Goal: Task Accomplishment & Management: Complete application form

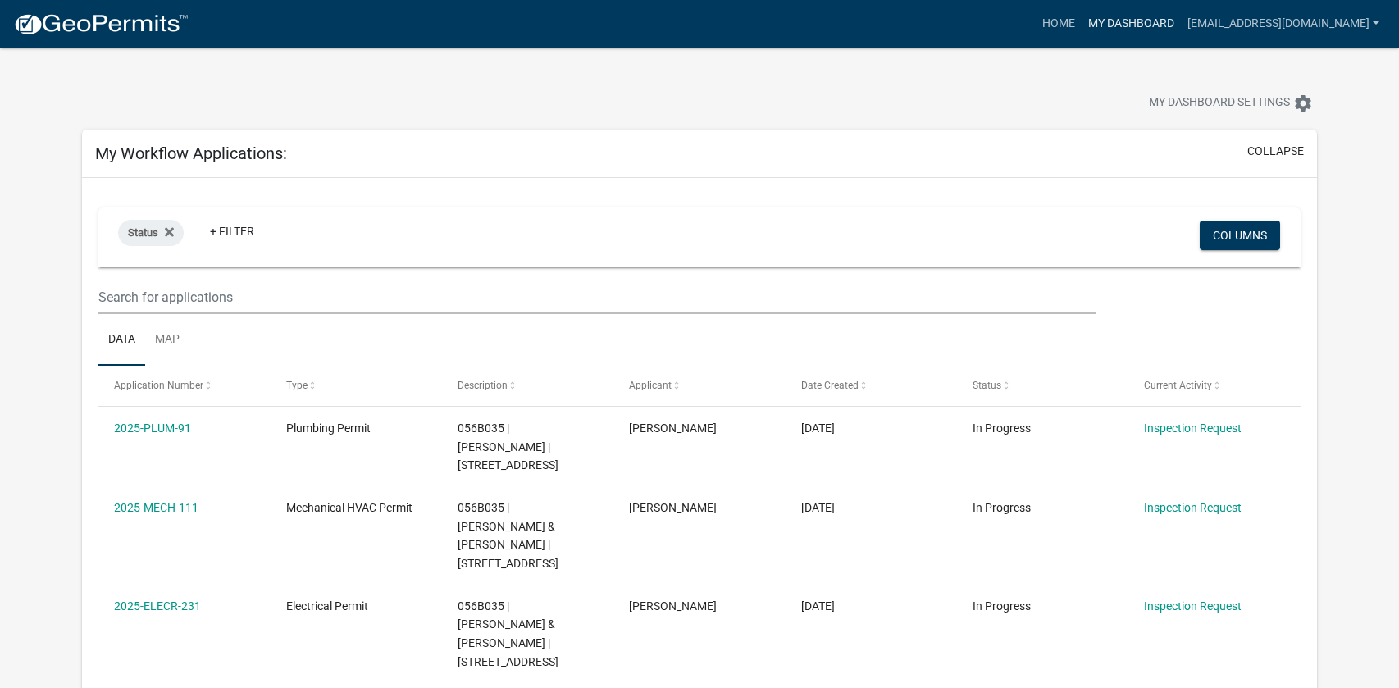
click at [1081, 24] on link "My Dashboard" at bounding box center [1130, 23] width 99 height 31
click at [1112, 25] on link "My Dashboard" at bounding box center [1130, 23] width 99 height 31
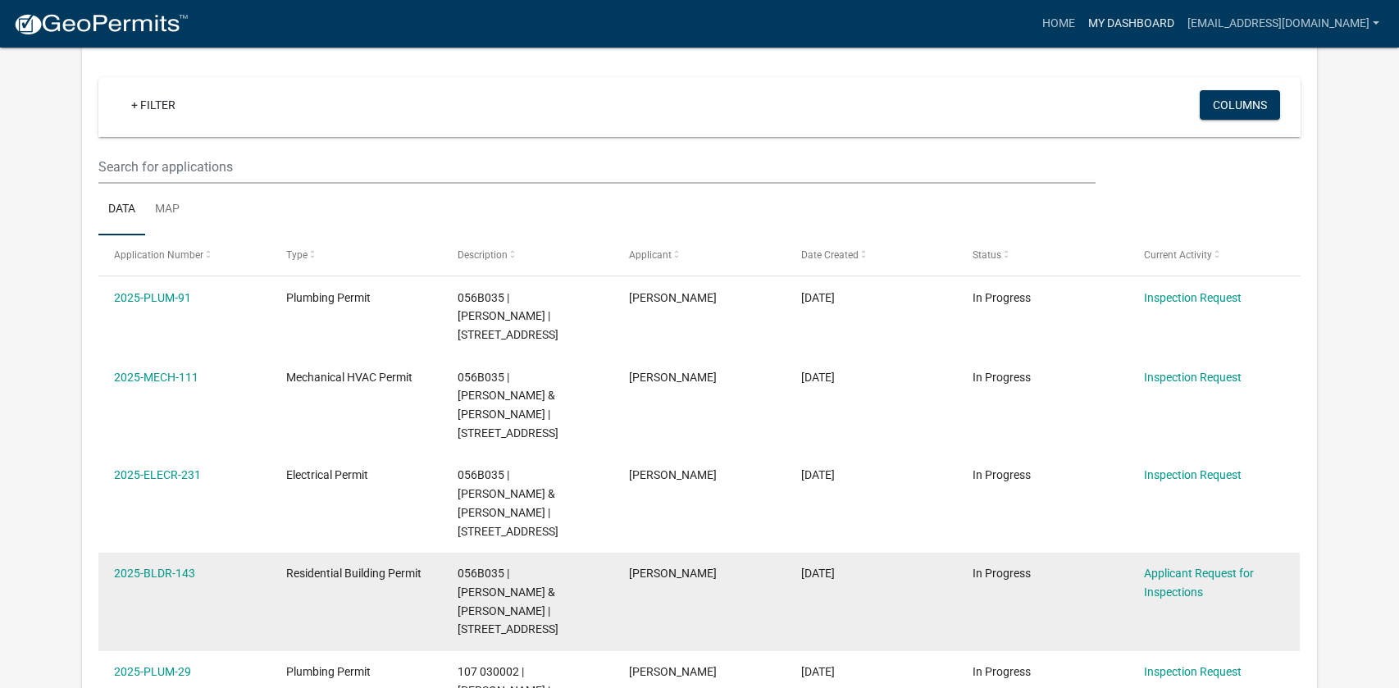
scroll to position [1327, 0]
click at [177, 566] on link "2025-BLDR-143" at bounding box center [154, 572] width 81 height 13
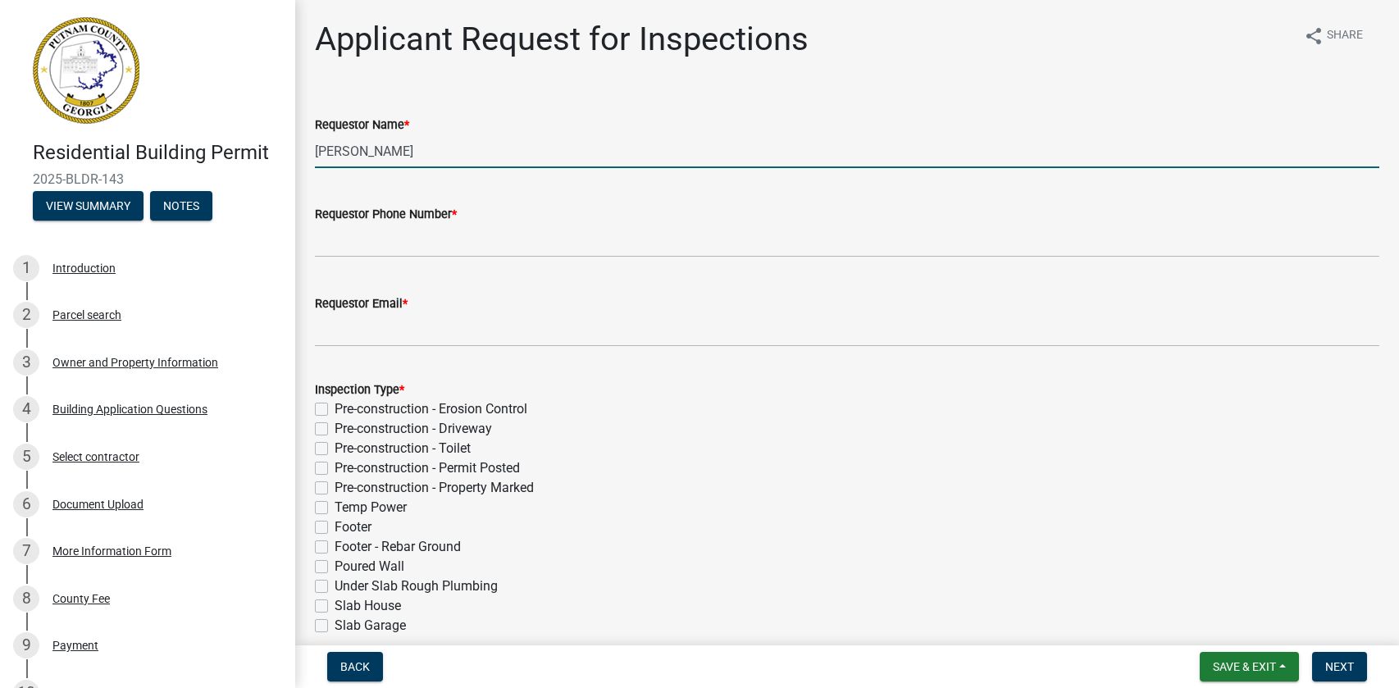
click at [521, 157] on input "[PERSON_NAME]" at bounding box center [847, 151] width 1064 height 34
type input "C"
type input "[PERSON_NAME]"
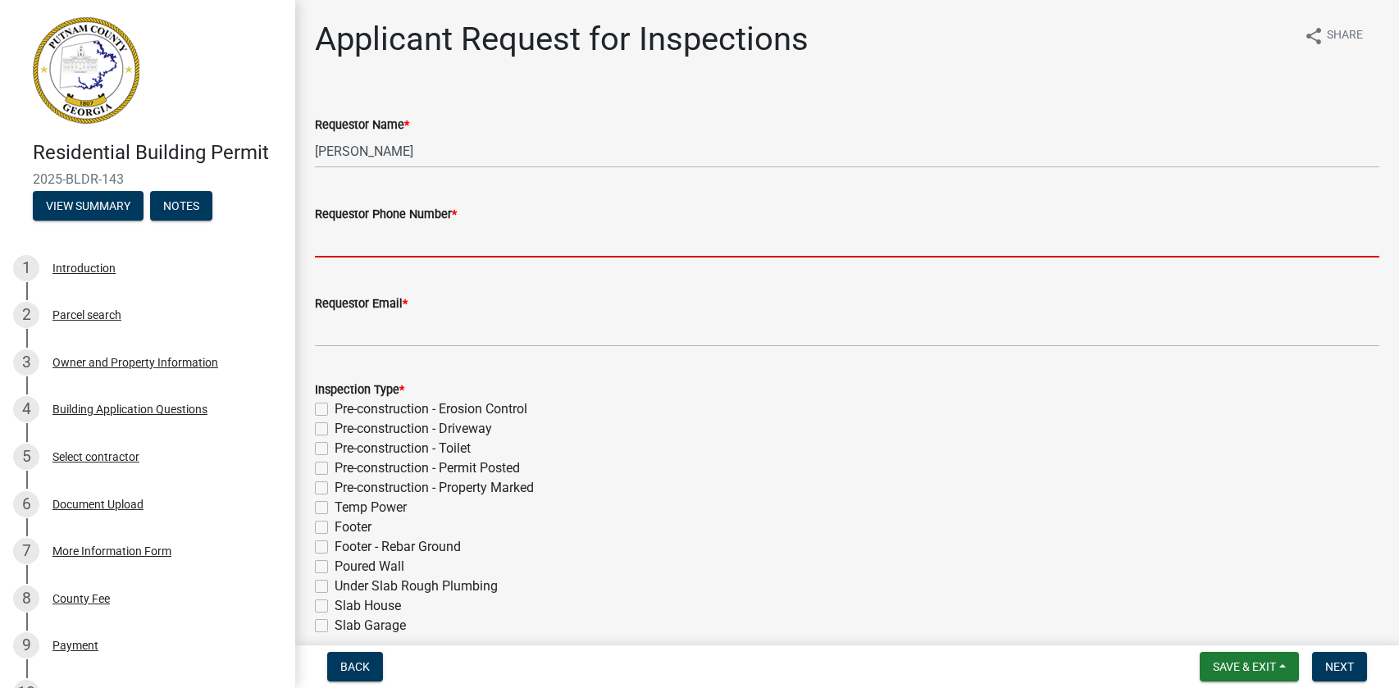
click at [608, 248] on input "Requestor Phone Number *" at bounding box center [847, 241] width 1064 height 34
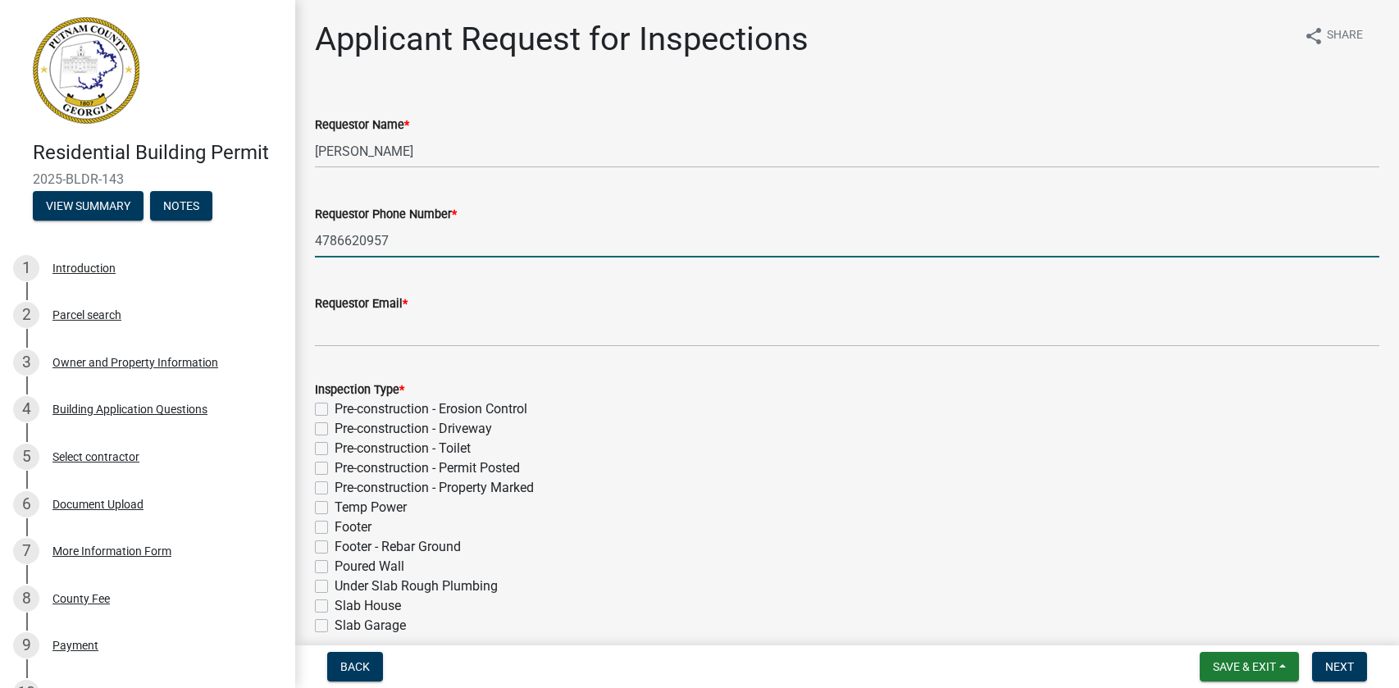
type input "4786620957"
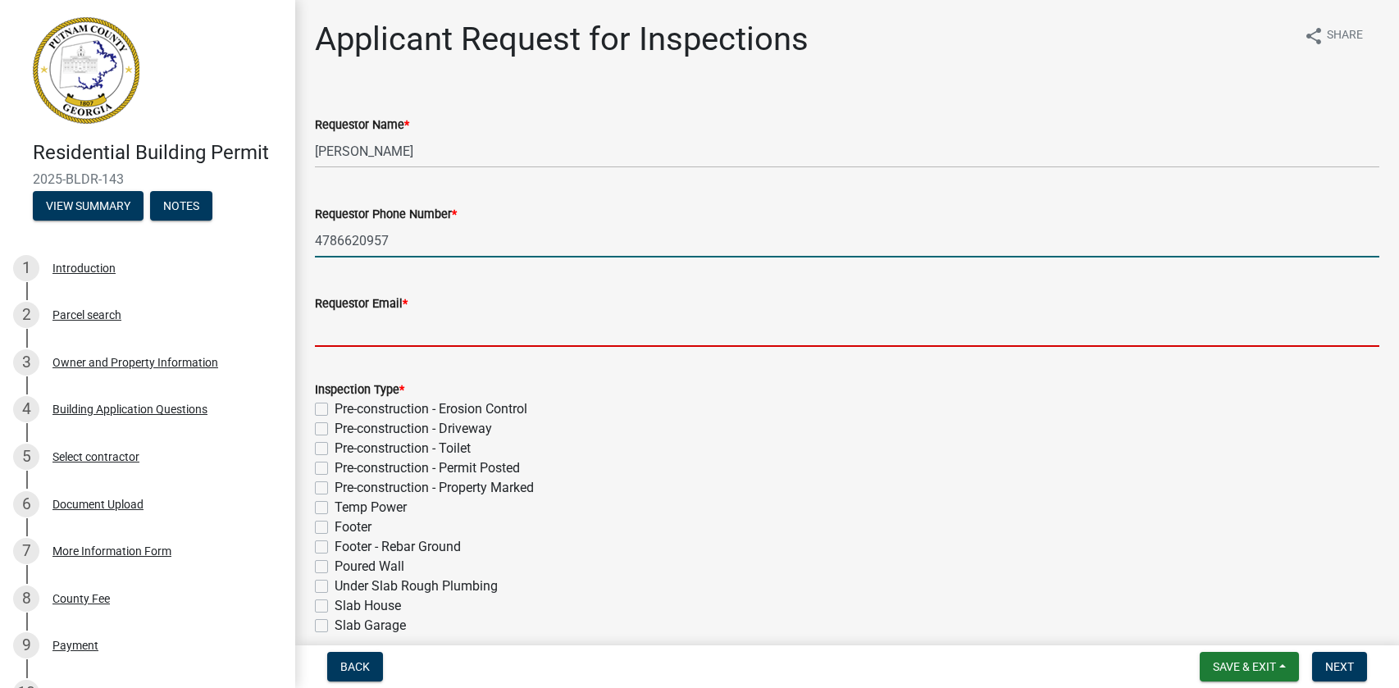
click at [470, 320] on input "Requestor Email *" at bounding box center [847, 330] width 1064 height 34
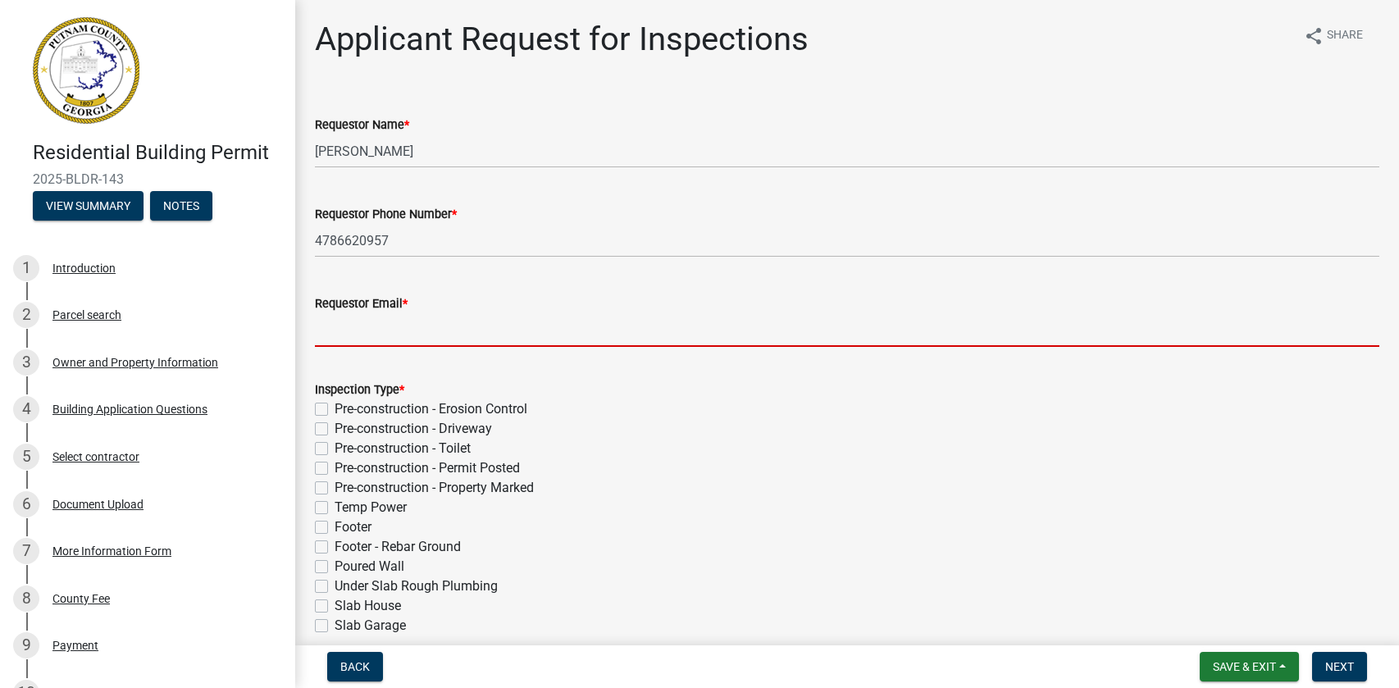
type input "[EMAIL_ADDRESS][DOMAIN_NAME]"
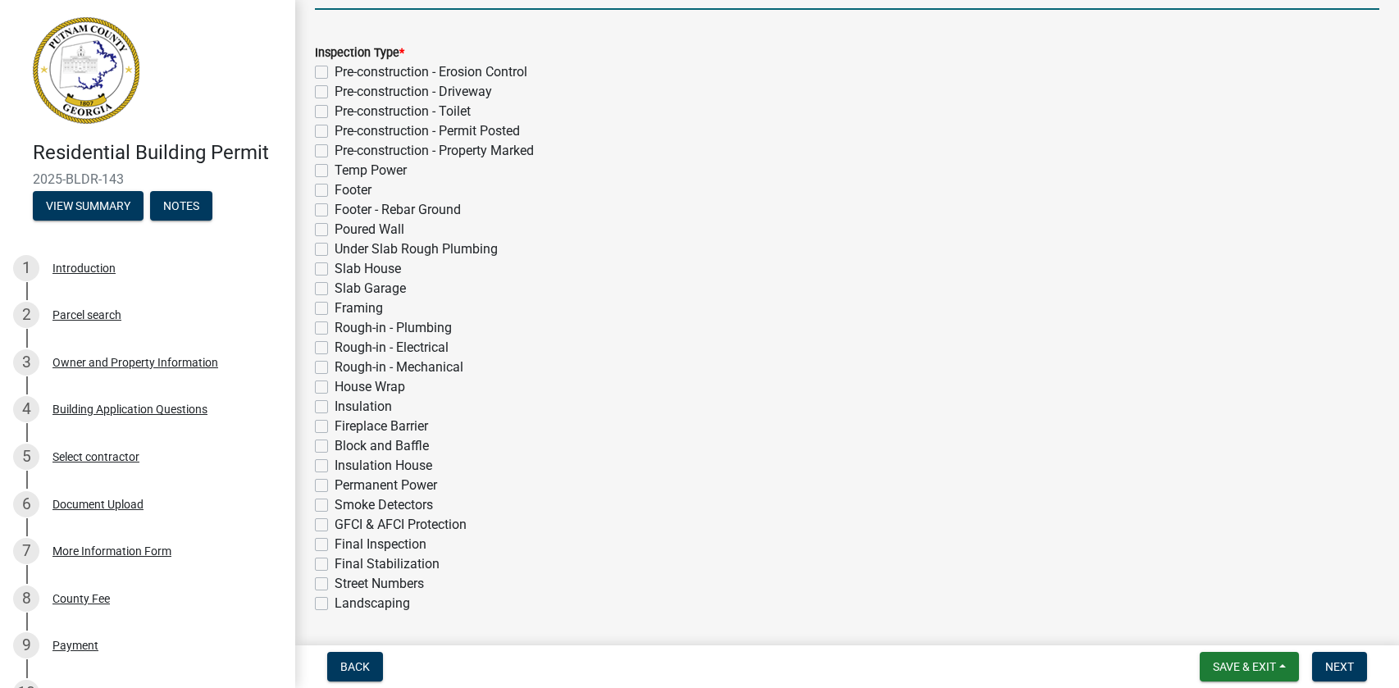
scroll to position [339, 0]
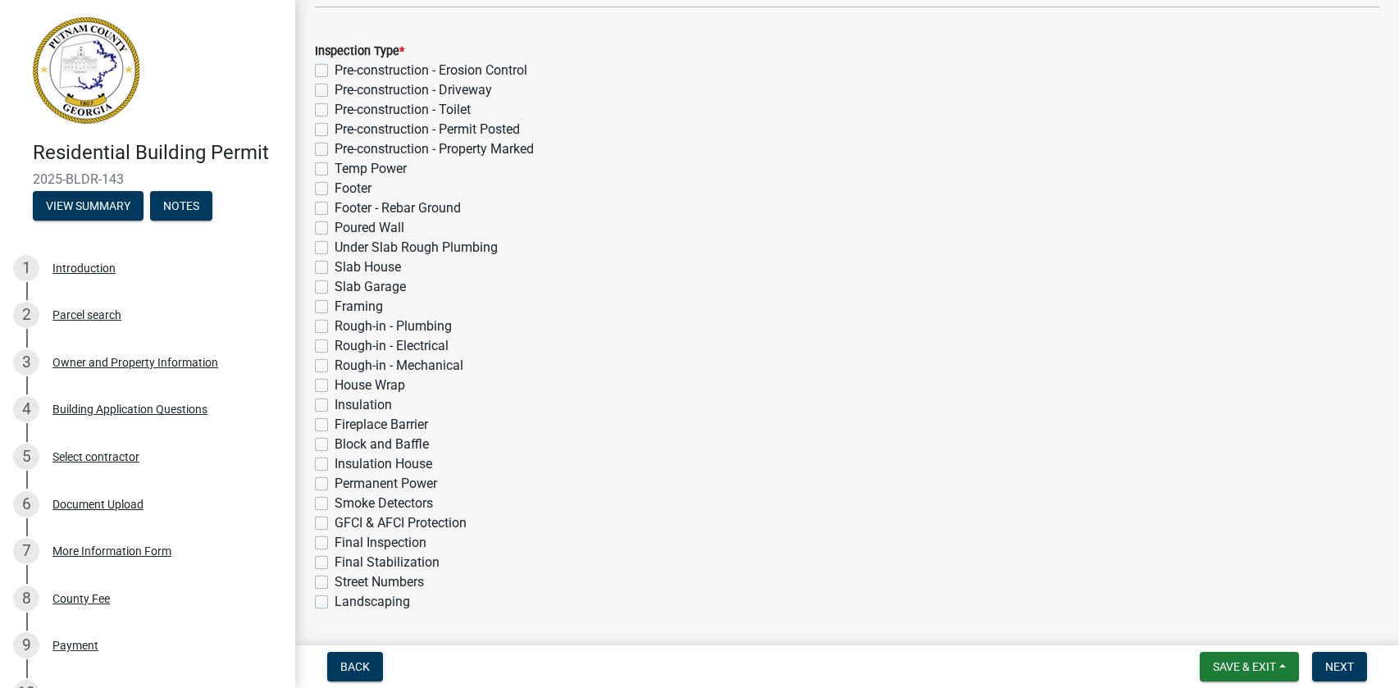
click at [335, 541] on label "Final Inspection" at bounding box center [381, 543] width 92 height 20
click at [335, 541] on input "Final Inspection" at bounding box center [340, 538] width 11 height 11
checkbox input "true"
checkbox input "false"
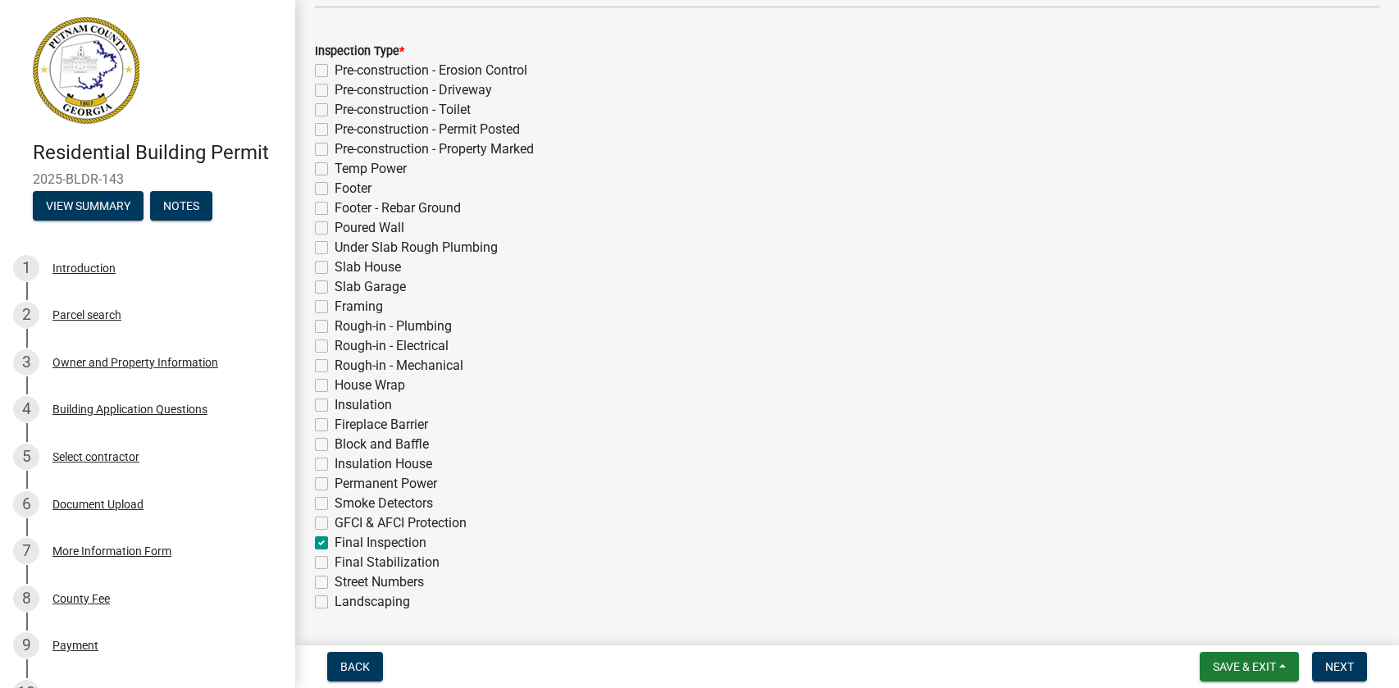
checkbox input "false"
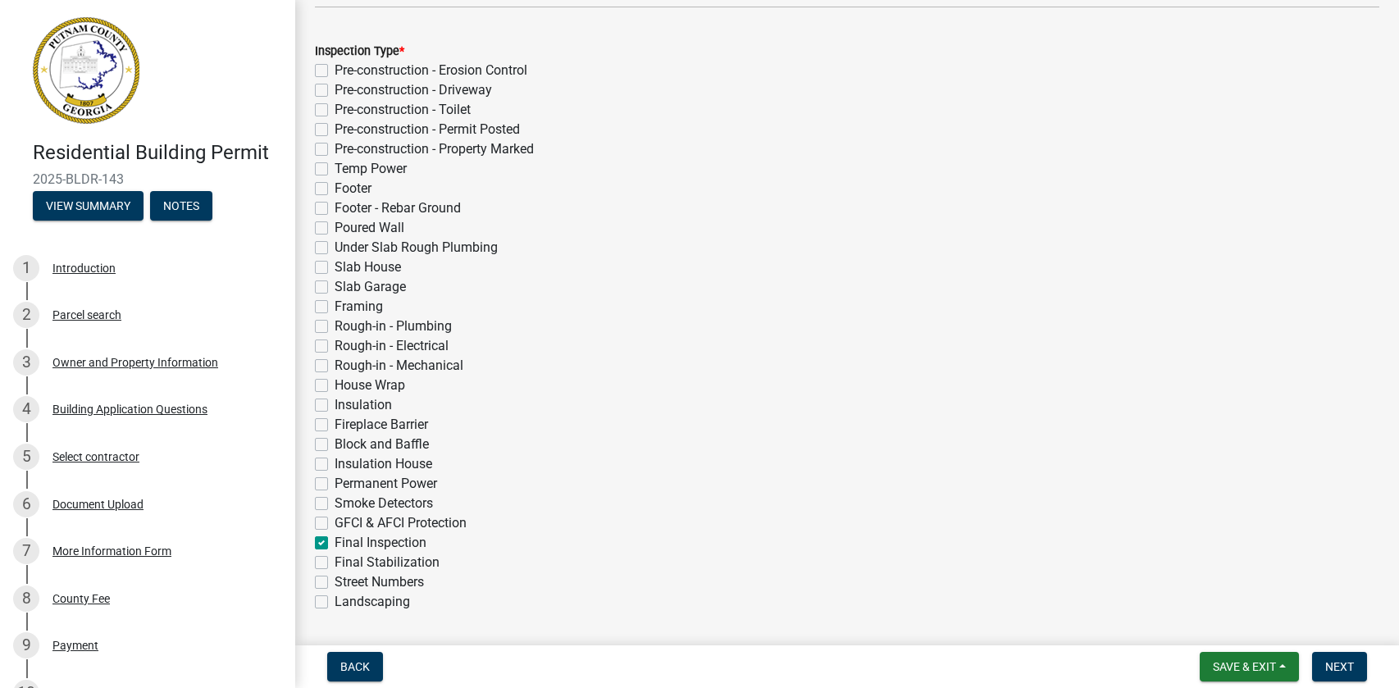
checkbox input "false"
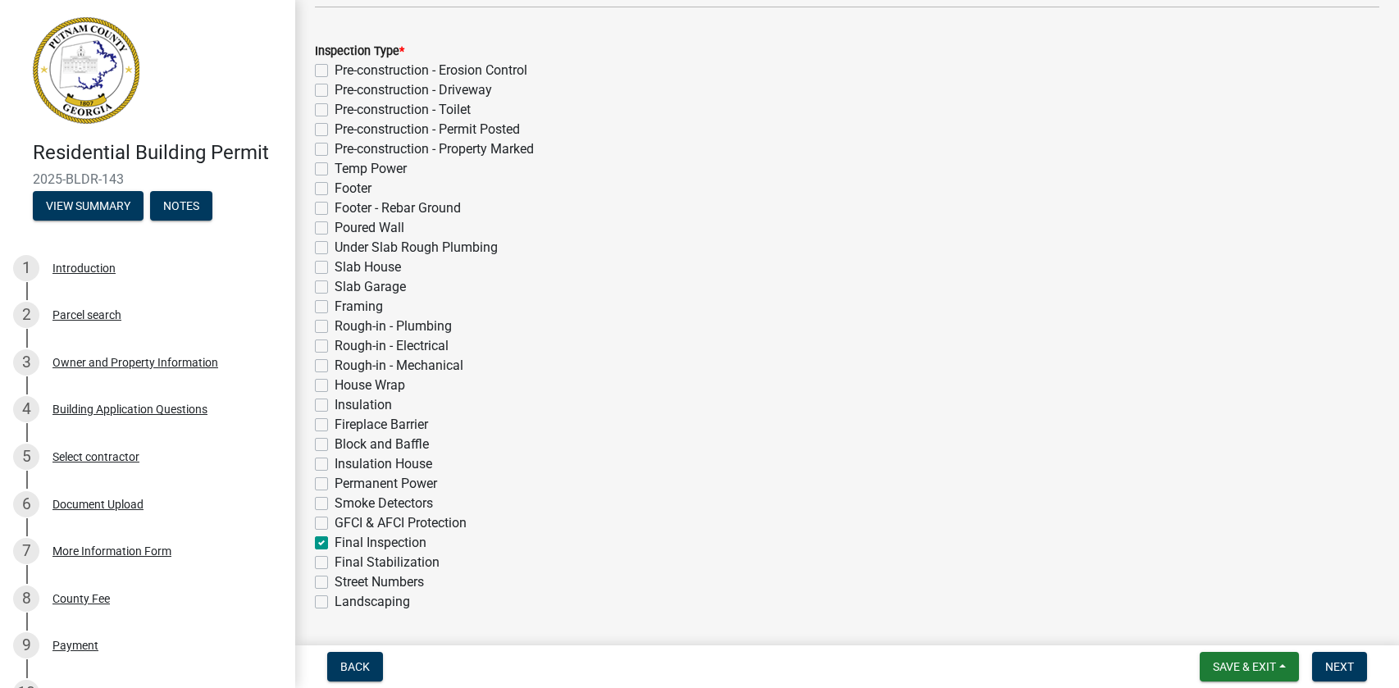
checkbox input "false"
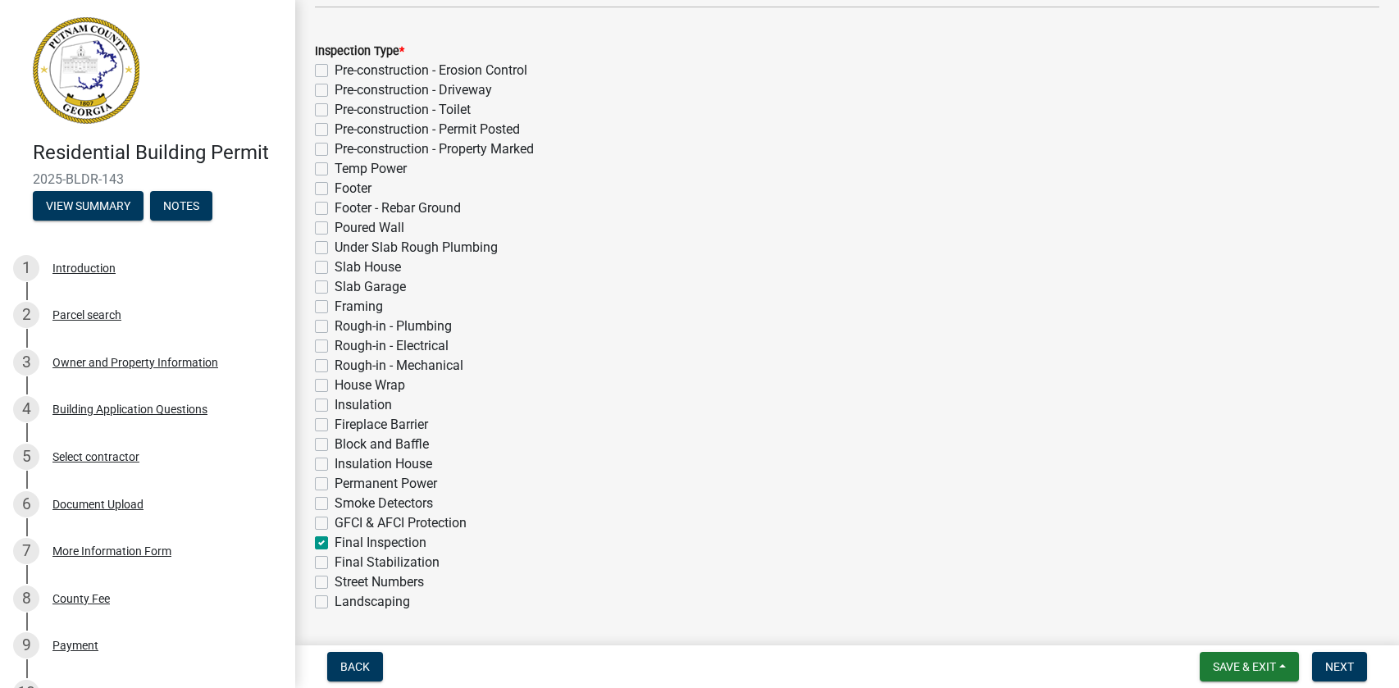
checkbox input "false"
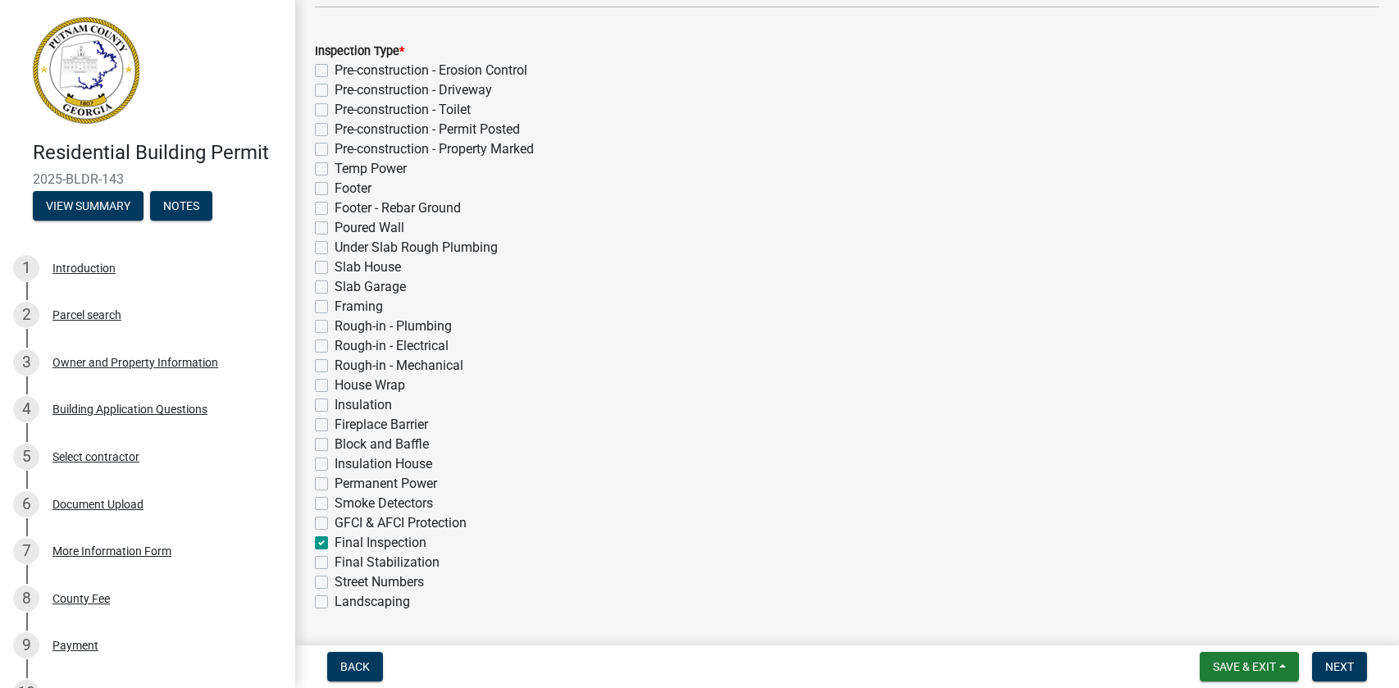
checkbox input "false"
checkbox input "true"
checkbox input "false"
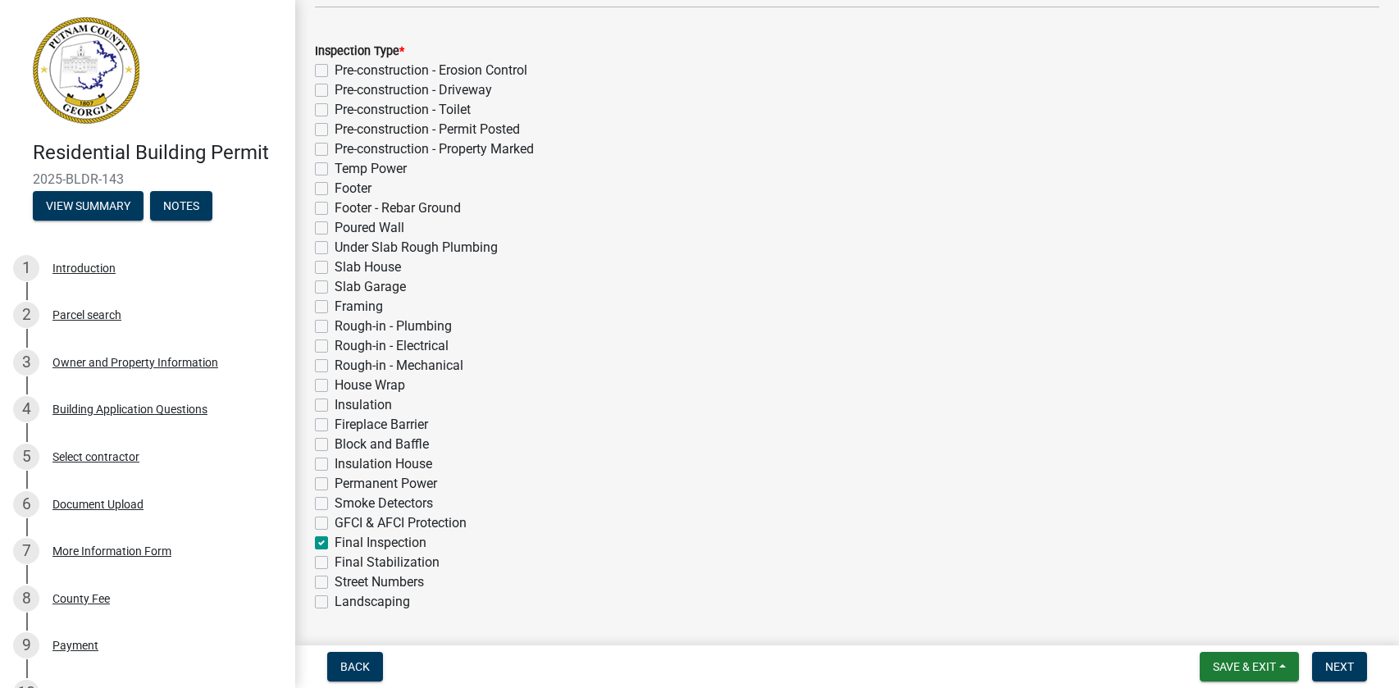
checkbox input "false"
click at [335, 566] on label "Final Stabilization" at bounding box center [387, 563] width 105 height 20
click at [335, 563] on input "Final Stabilization" at bounding box center [340, 558] width 11 height 11
checkbox input "true"
checkbox input "false"
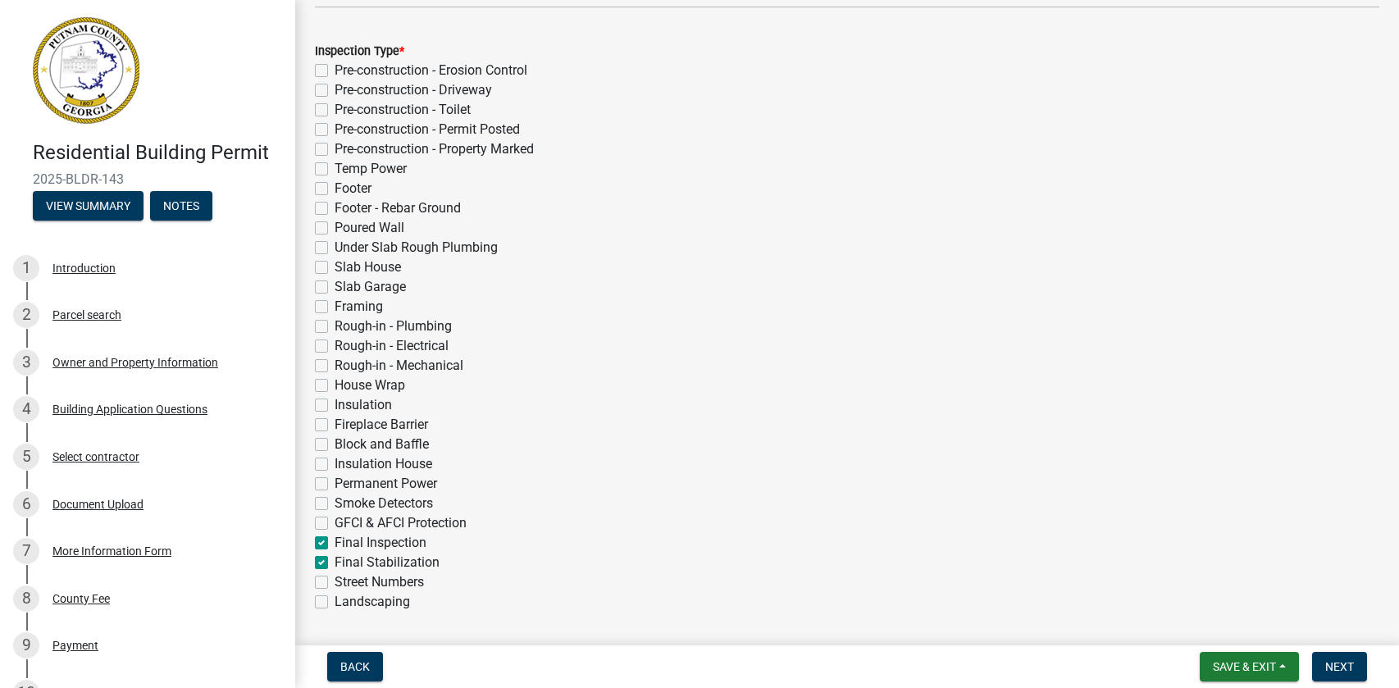
checkbox input "false"
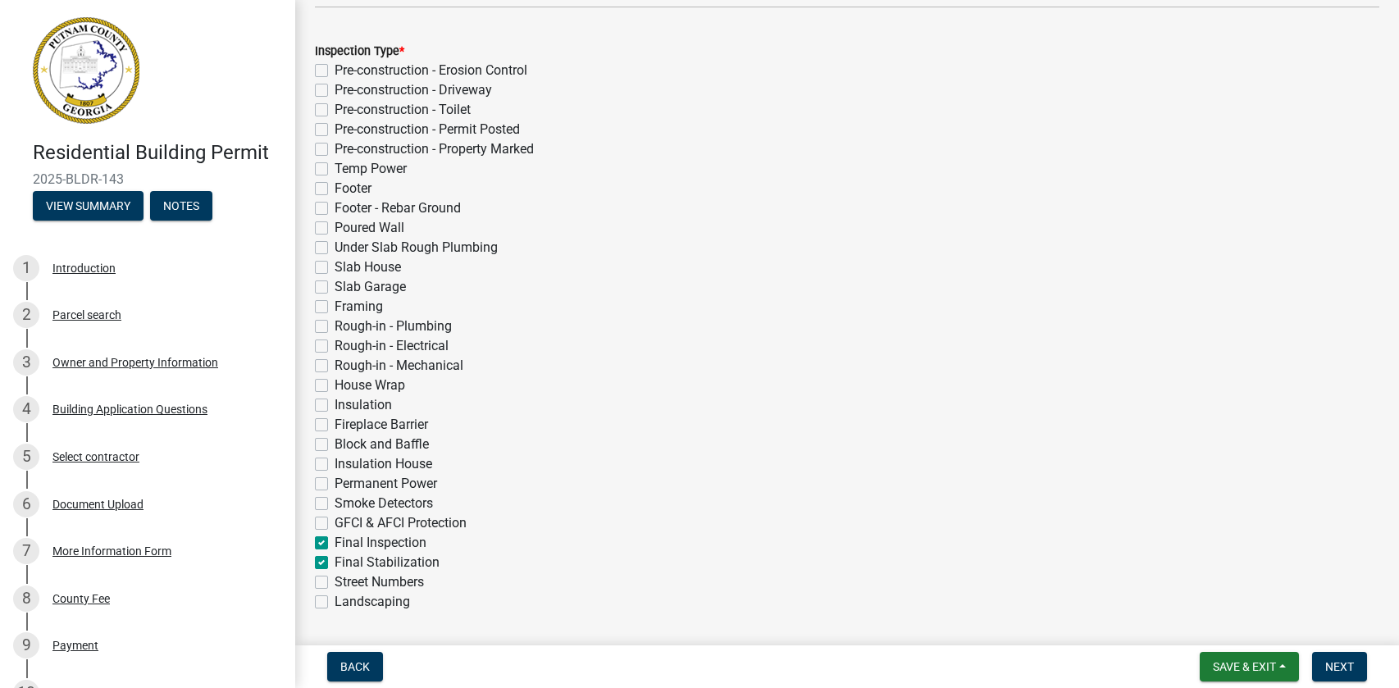
checkbox input "false"
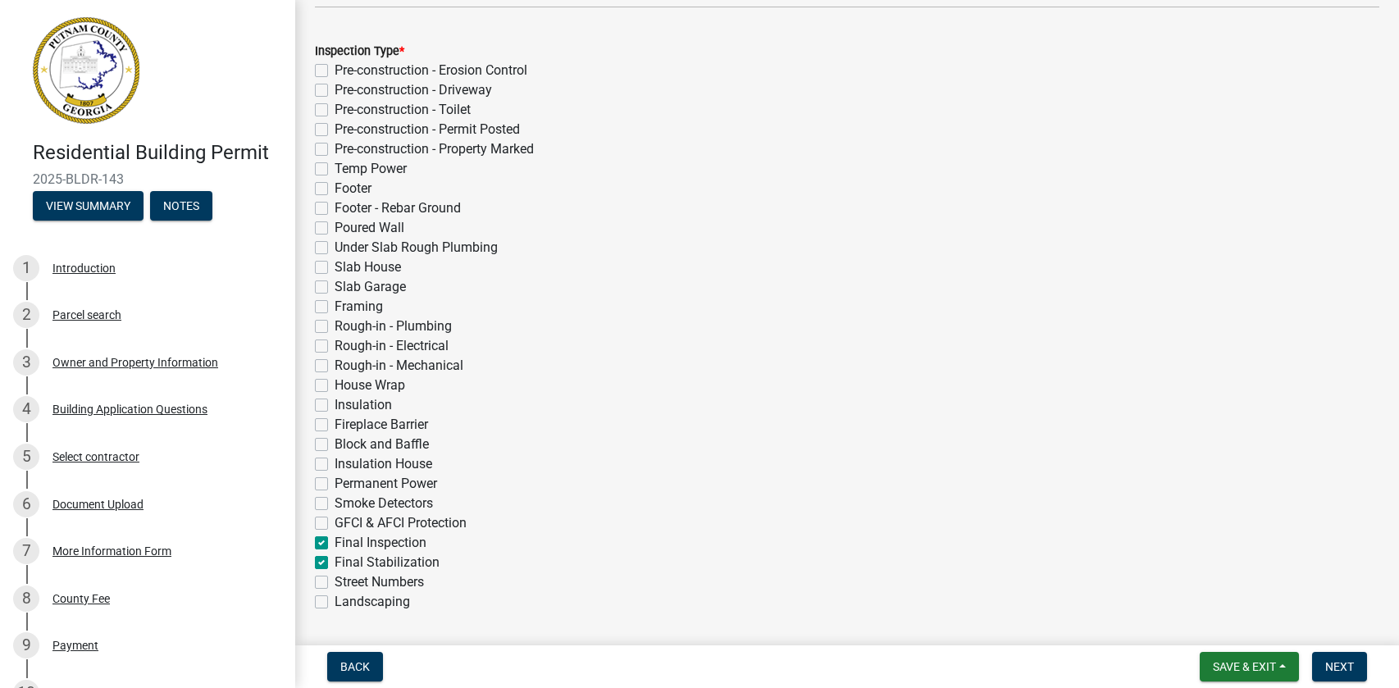
checkbox input "false"
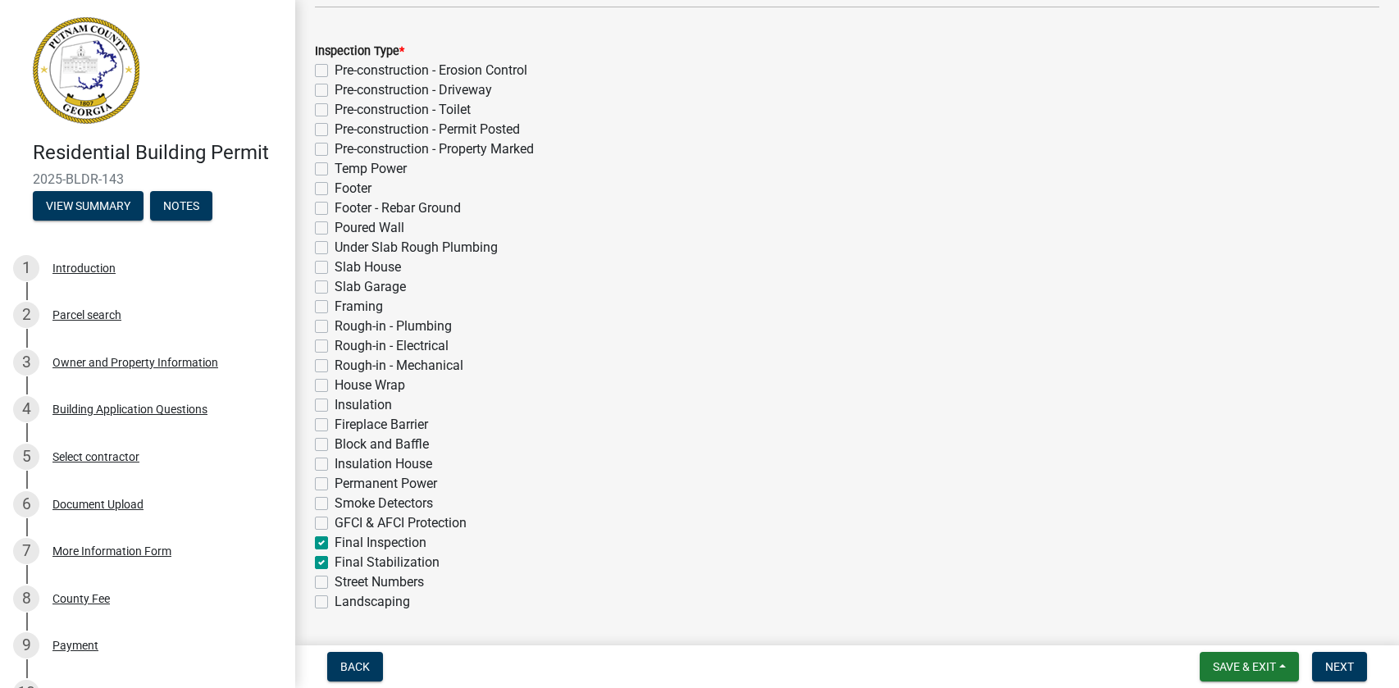
checkbox input "false"
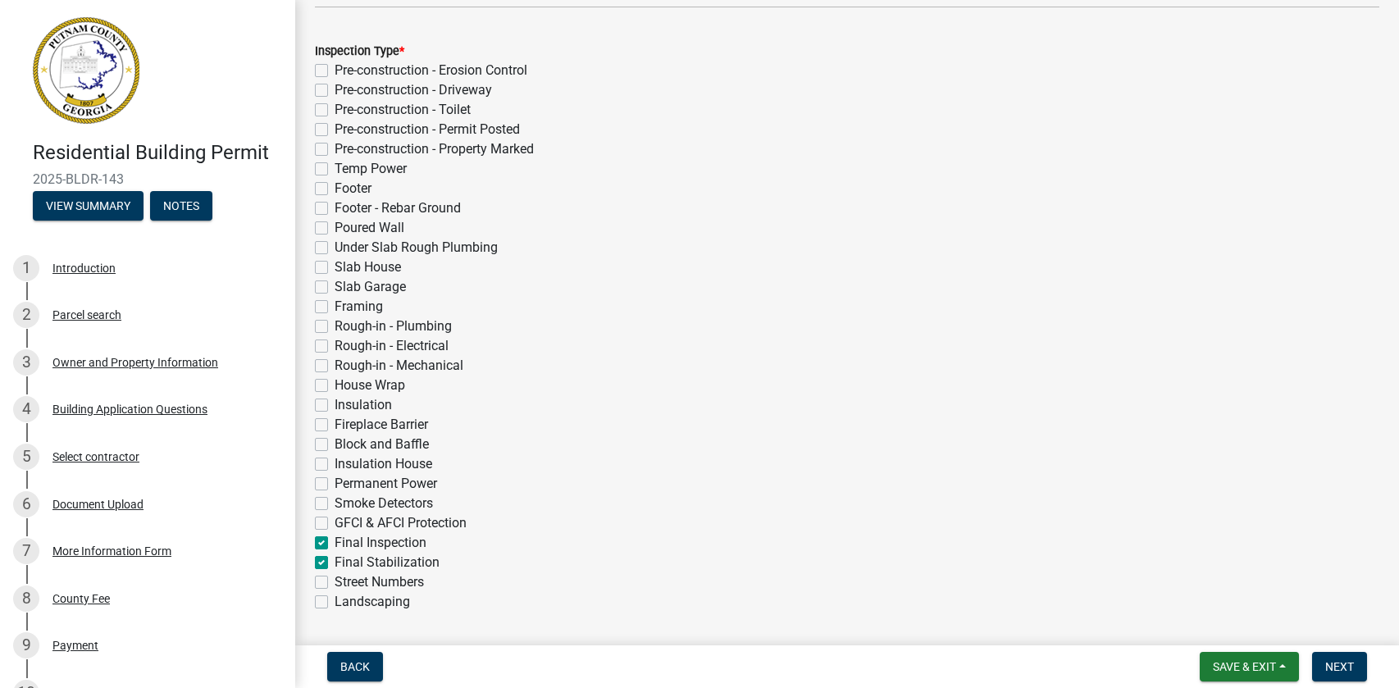
checkbox input "false"
checkbox input "true"
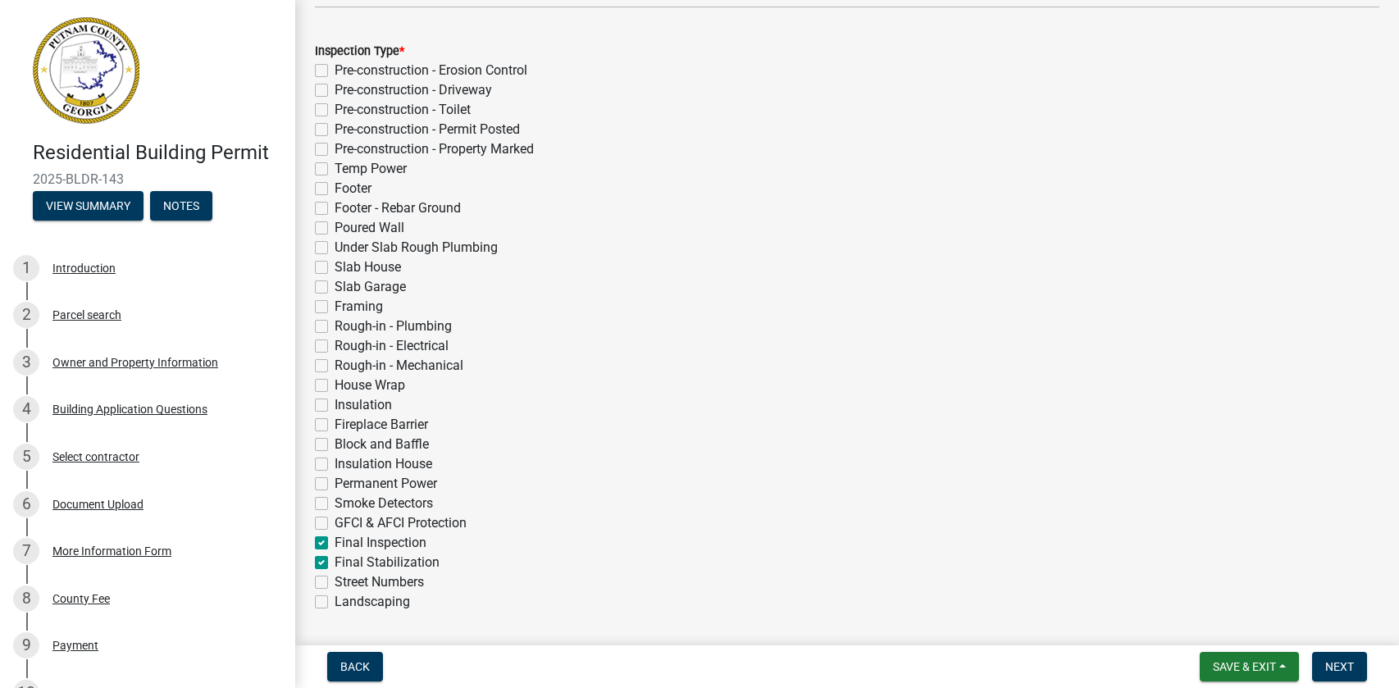
checkbox input "false"
click at [335, 558] on label "Final Stabilization" at bounding box center [387, 563] width 105 height 20
click at [335, 558] on input "Final Stabilization" at bounding box center [340, 558] width 11 height 11
checkbox input "false"
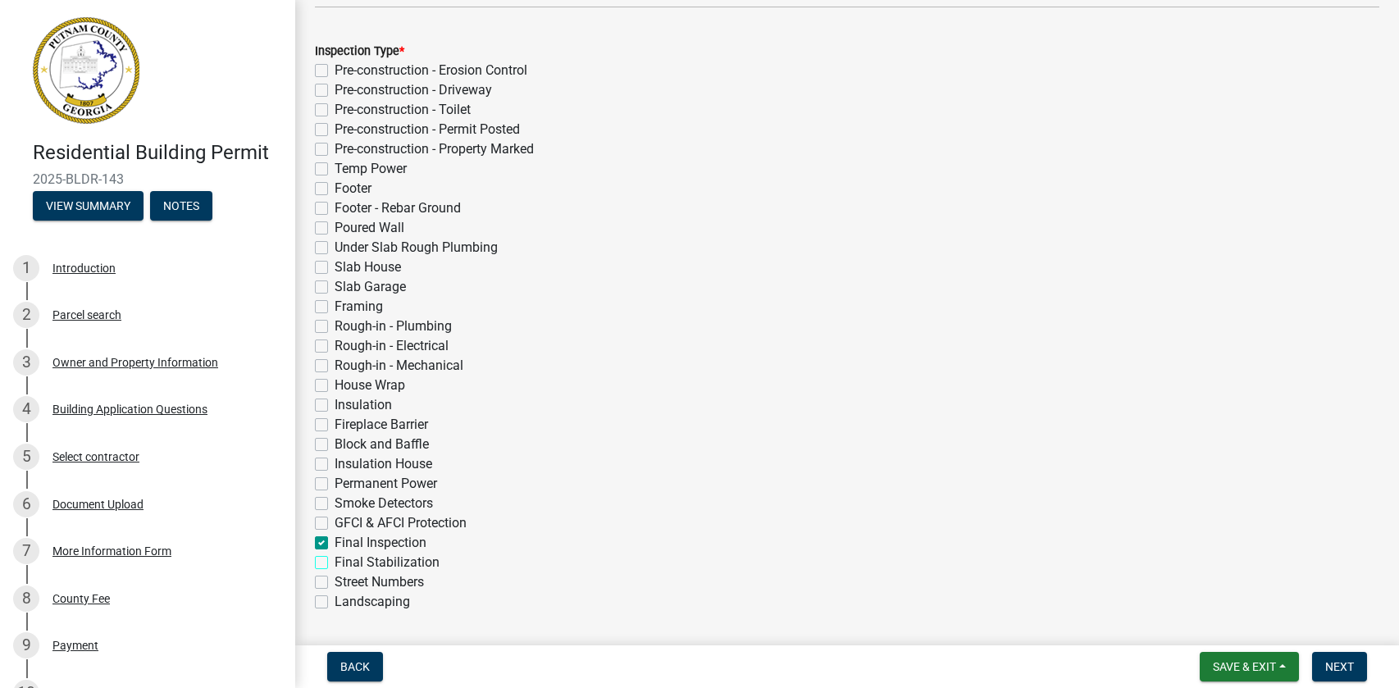
checkbox input "false"
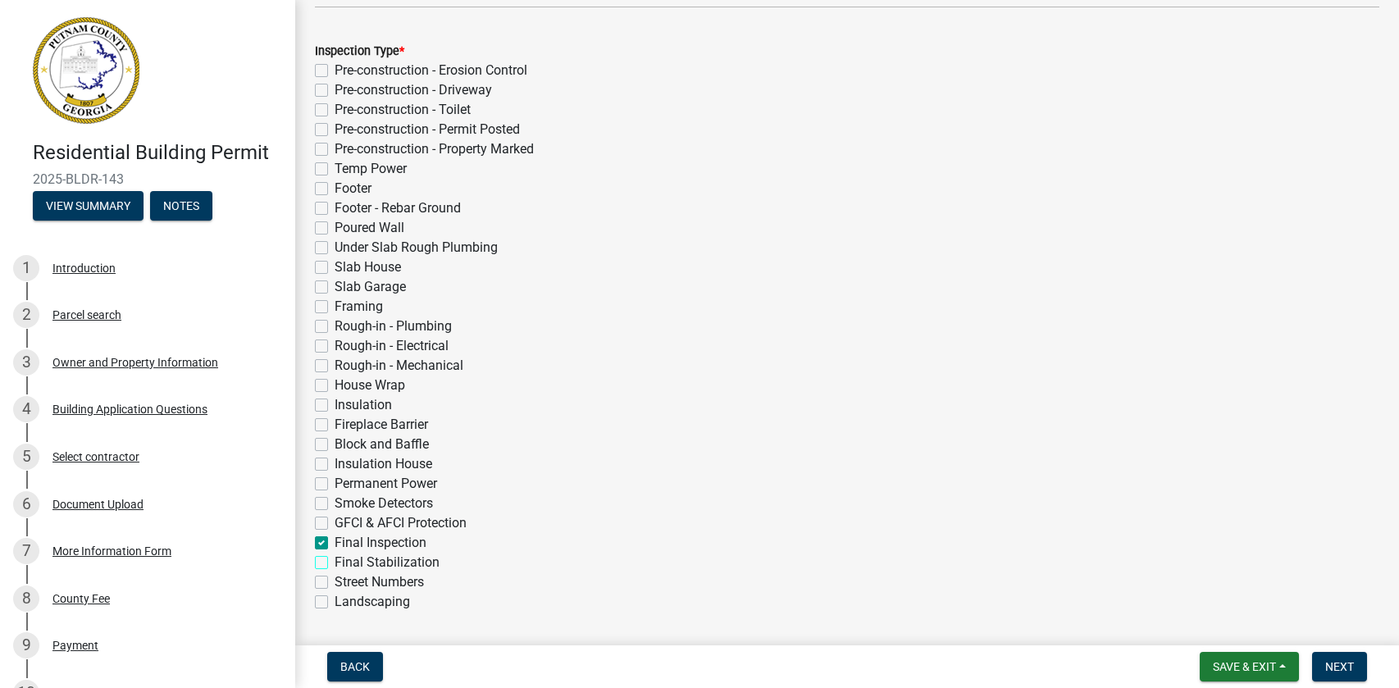
checkbox input "false"
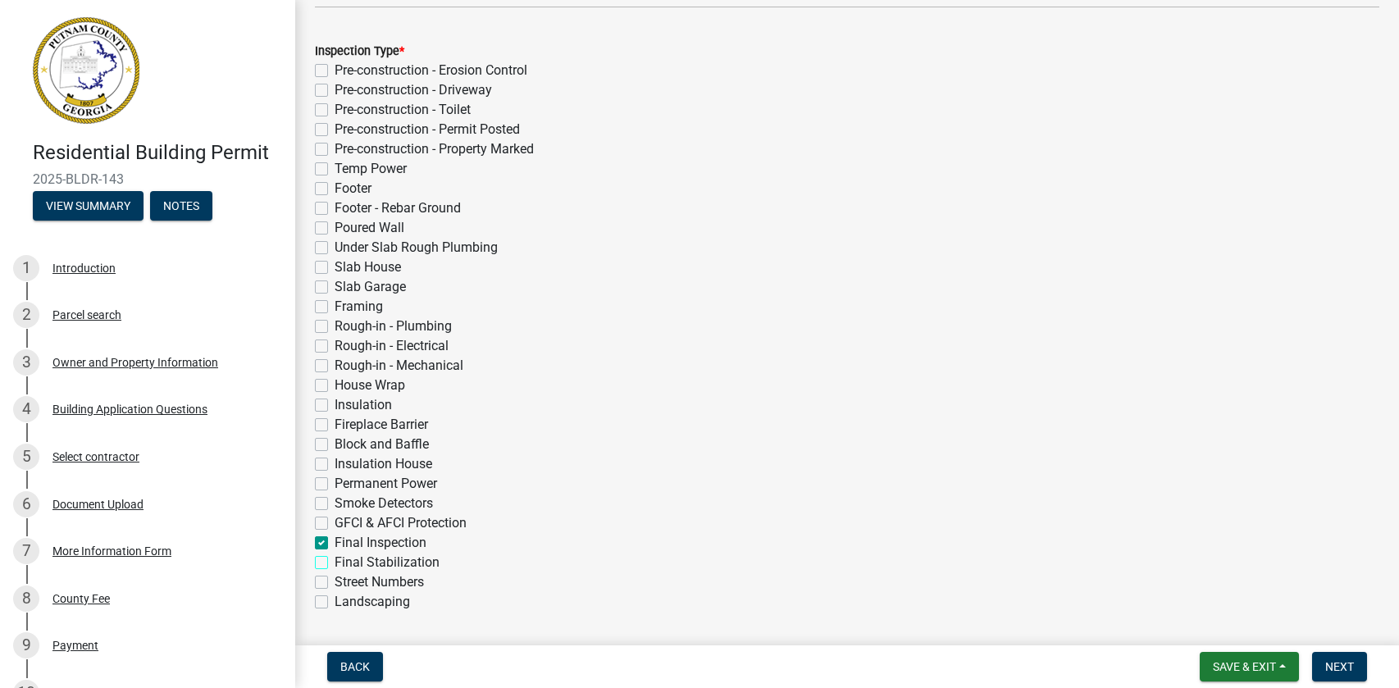
checkbox input "false"
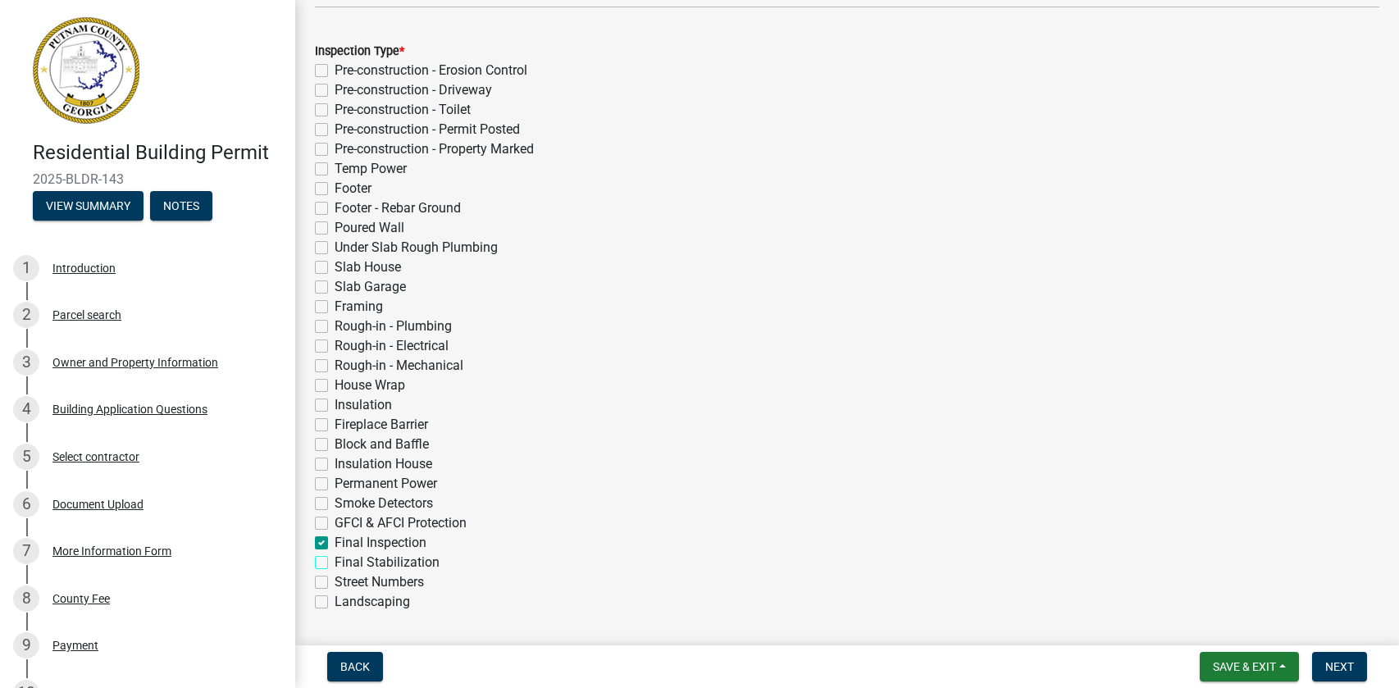
checkbox input "false"
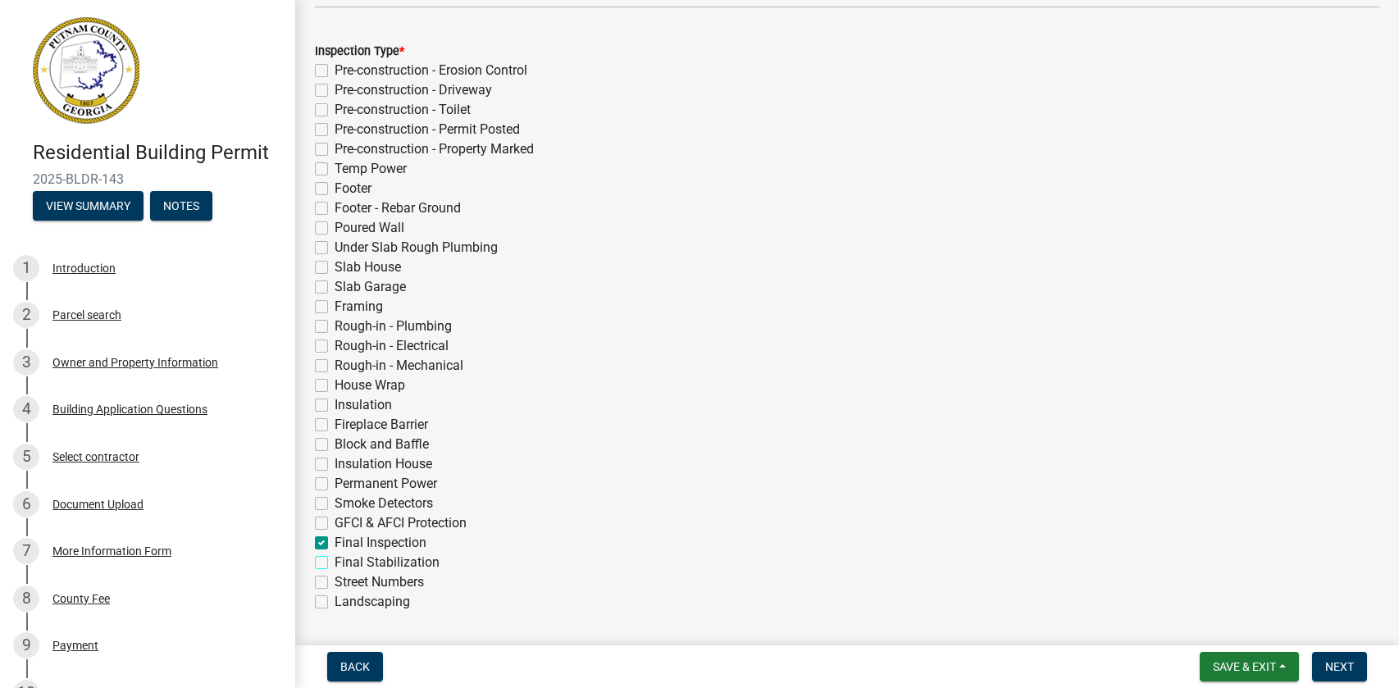
checkbox input "false"
checkbox input "true"
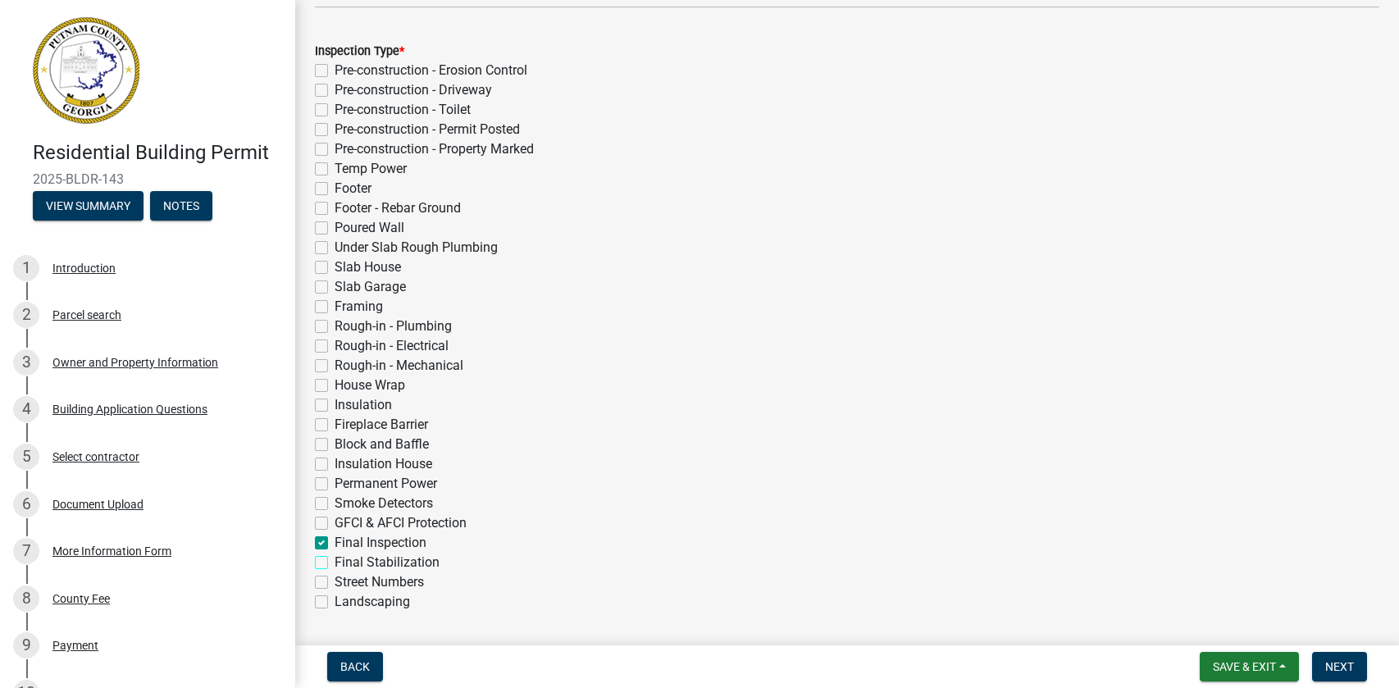
checkbox input "false"
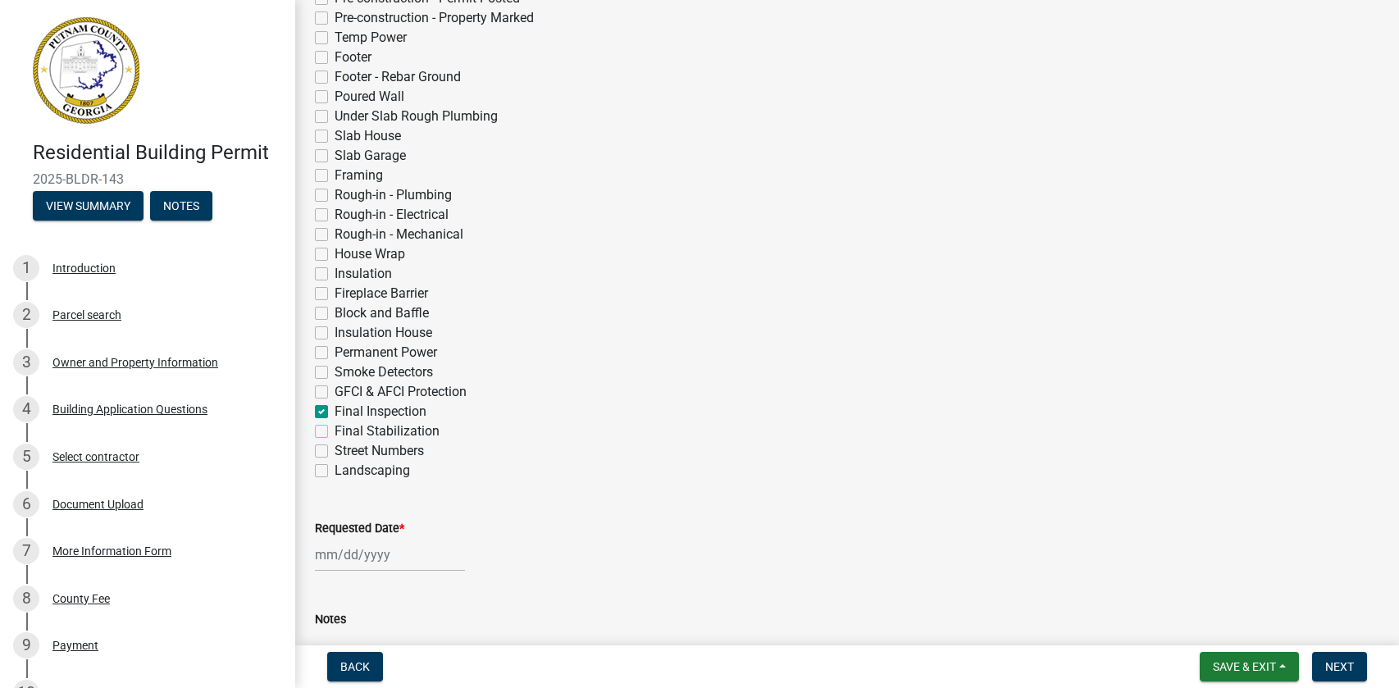
scroll to position [483, 0]
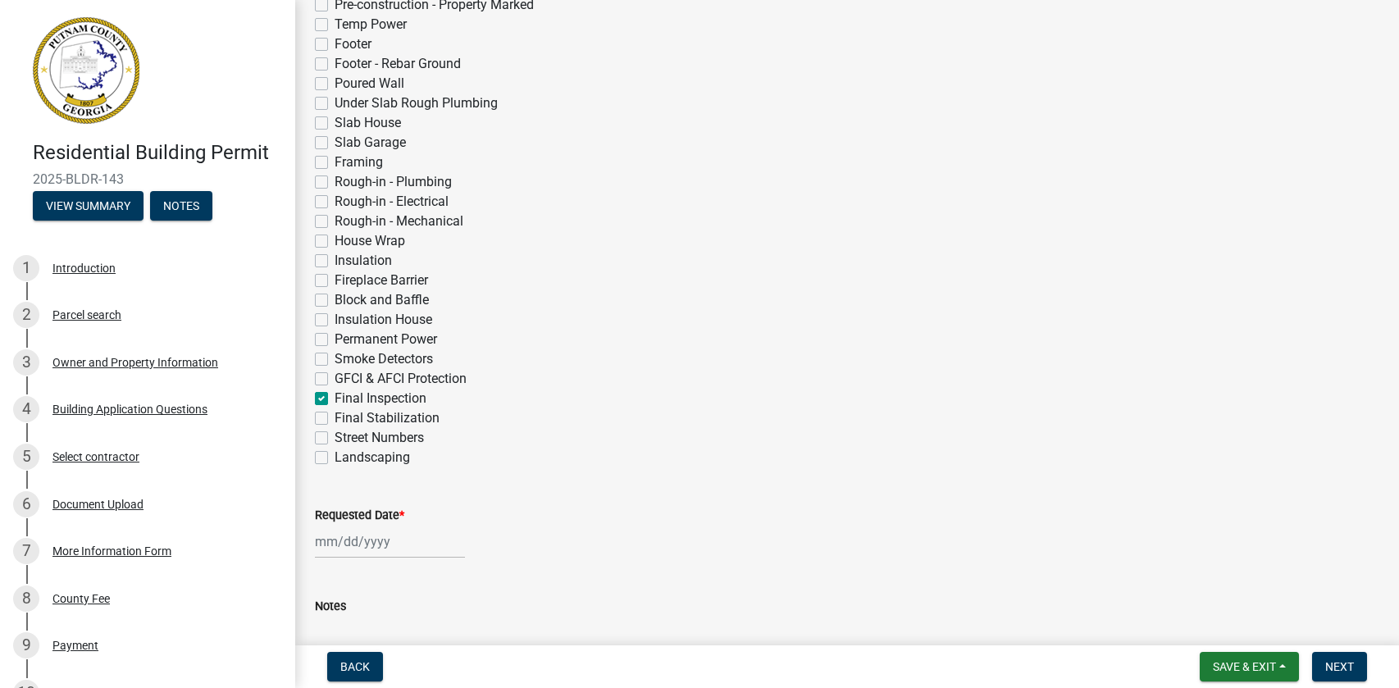
select select "9"
select select "2025"
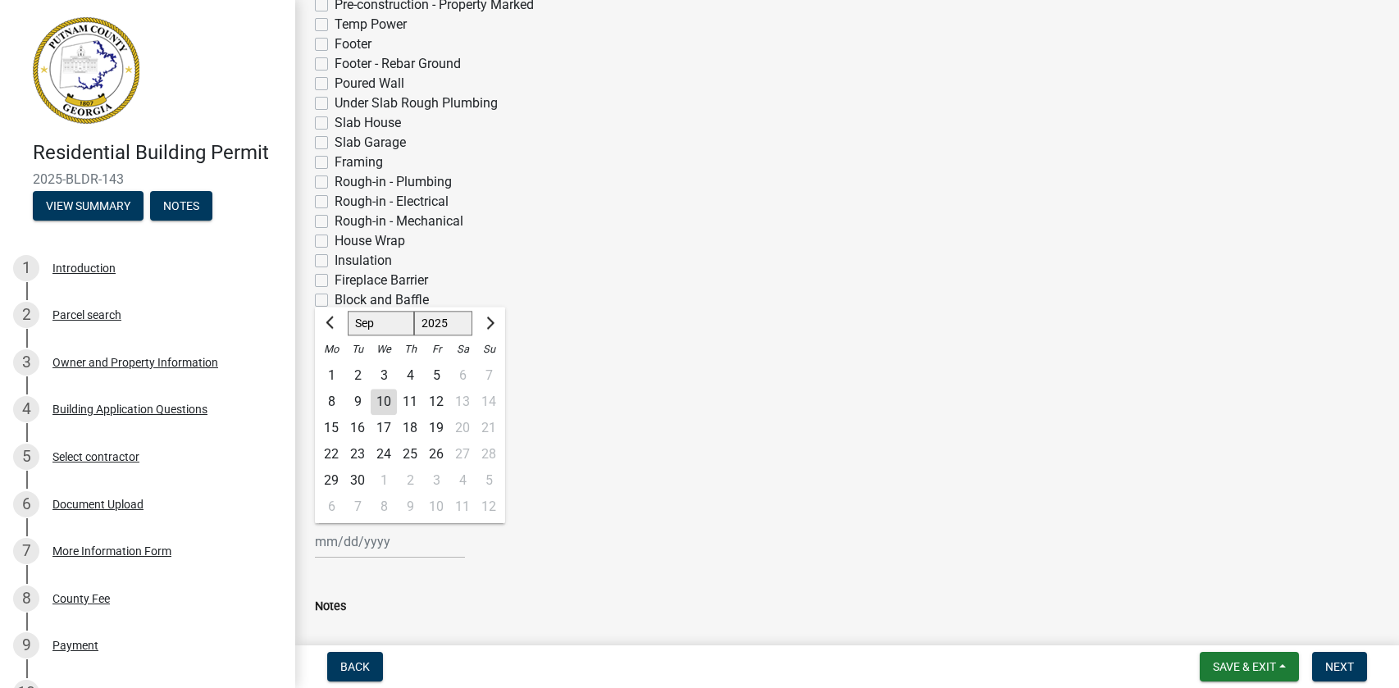
click at [392, 543] on div "[PERSON_NAME] Feb Mar Apr [PERSON_NAME][DATE] Oct Nov [DATE] 1526 1527 1528 152…" at bounding box center [390, 542] width 150 height 34
click at [386, 406] on div "10" at bounding box center [384, 402] width 26 height 26
type input "[DATE]"
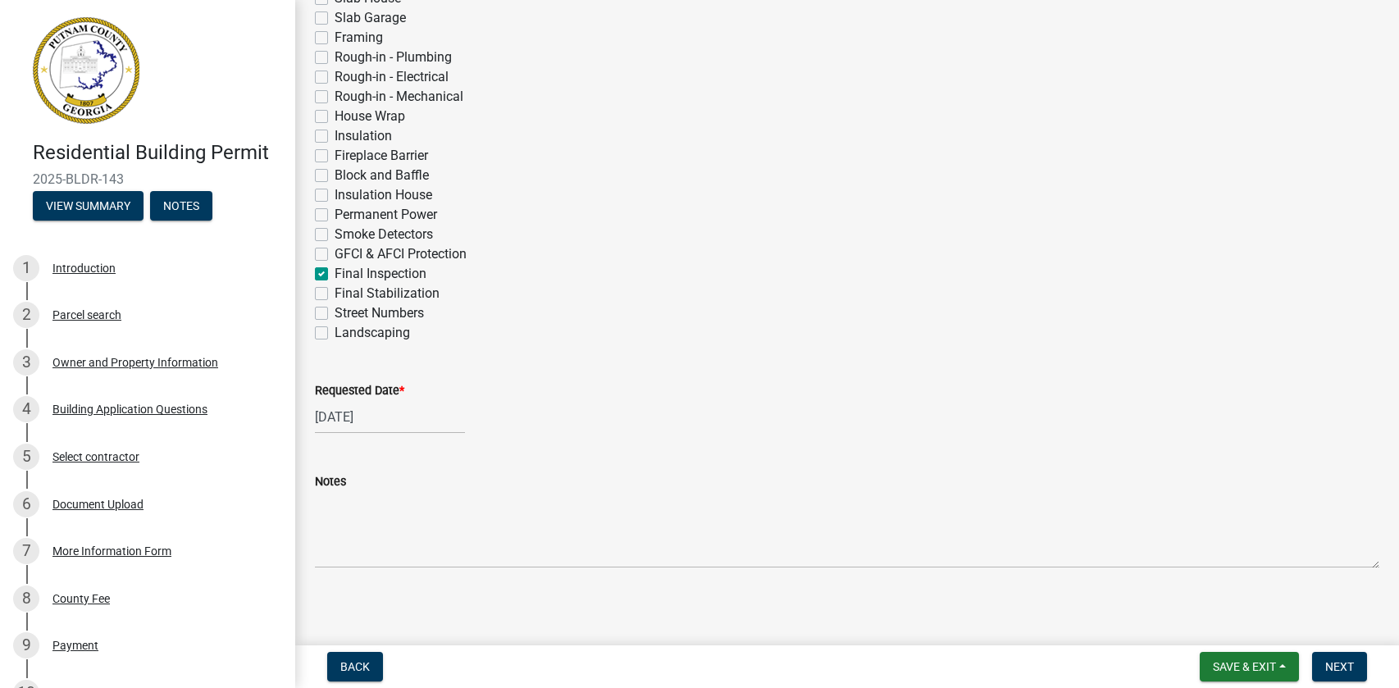
scroll to position [614, 0]
click at [1333, 671] on span "Next" at bounding box center [1339, 666] width 29 height 13
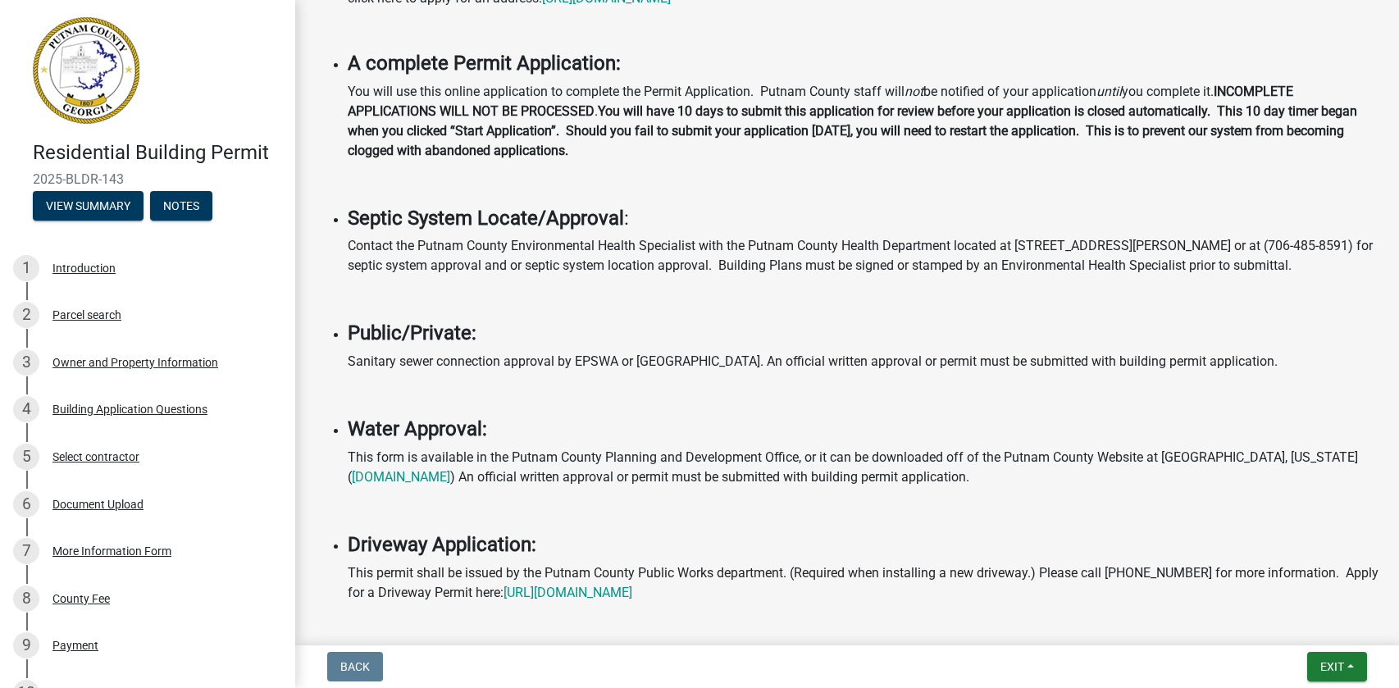
scroll to position [0, 0]
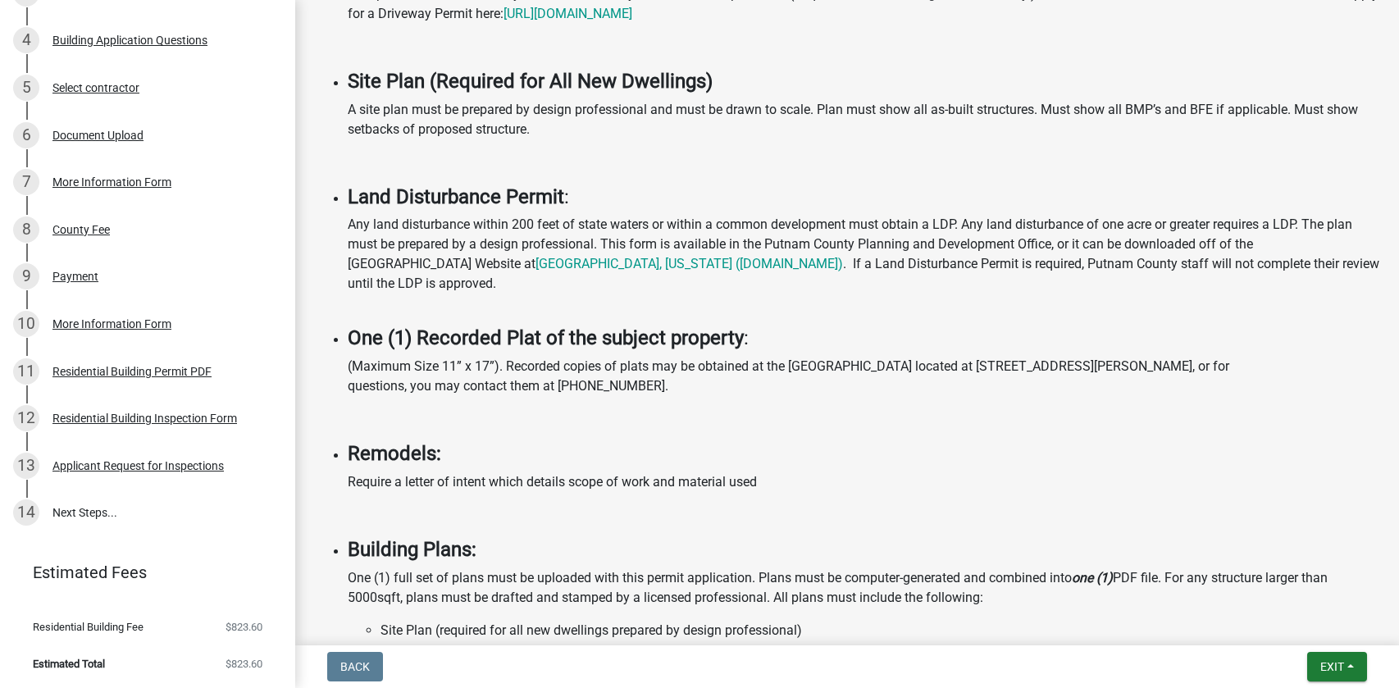
scroll to position [1516, 0]
